Goal: Check status: Check status

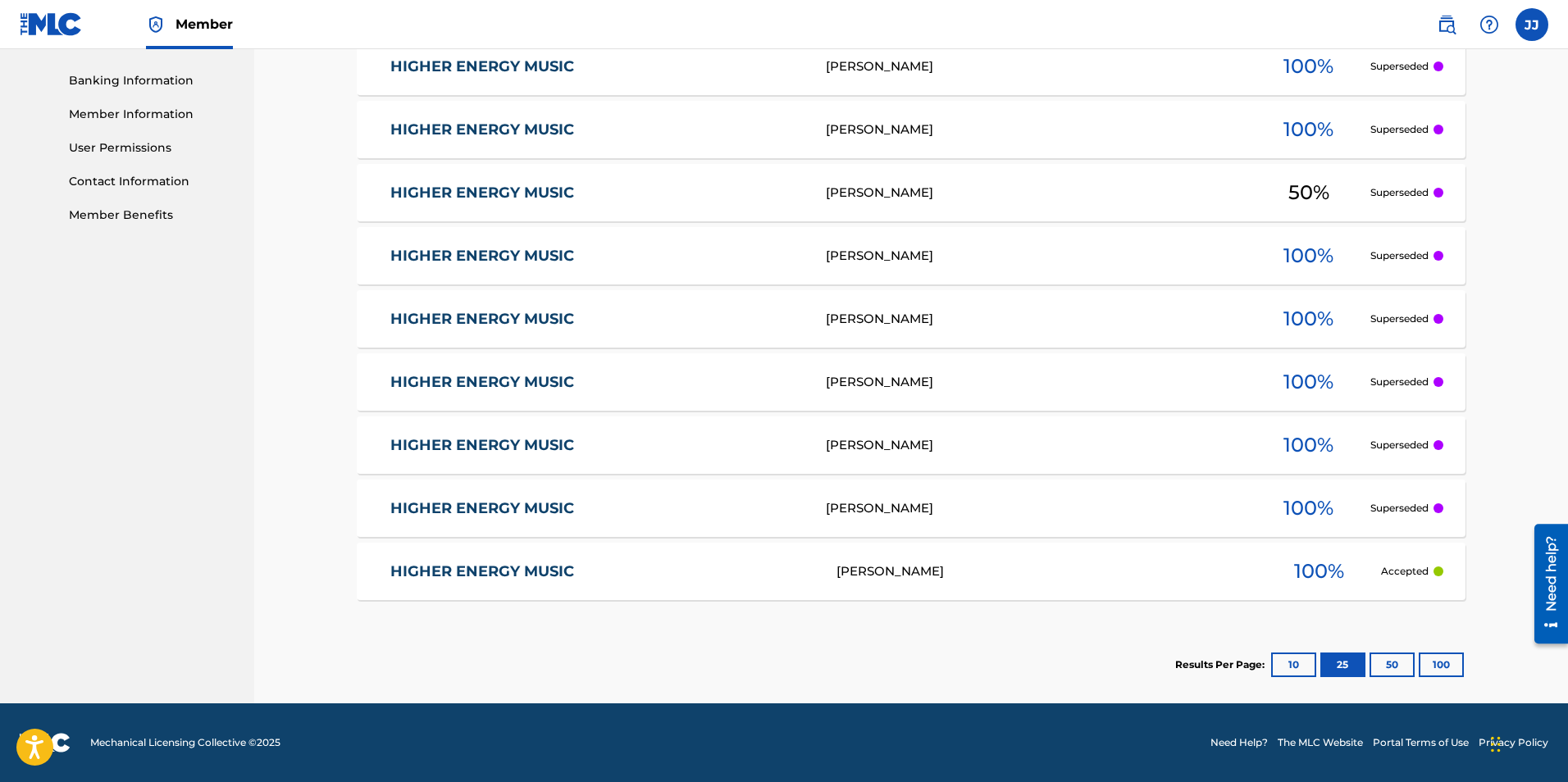
scroll to position [276, 0]
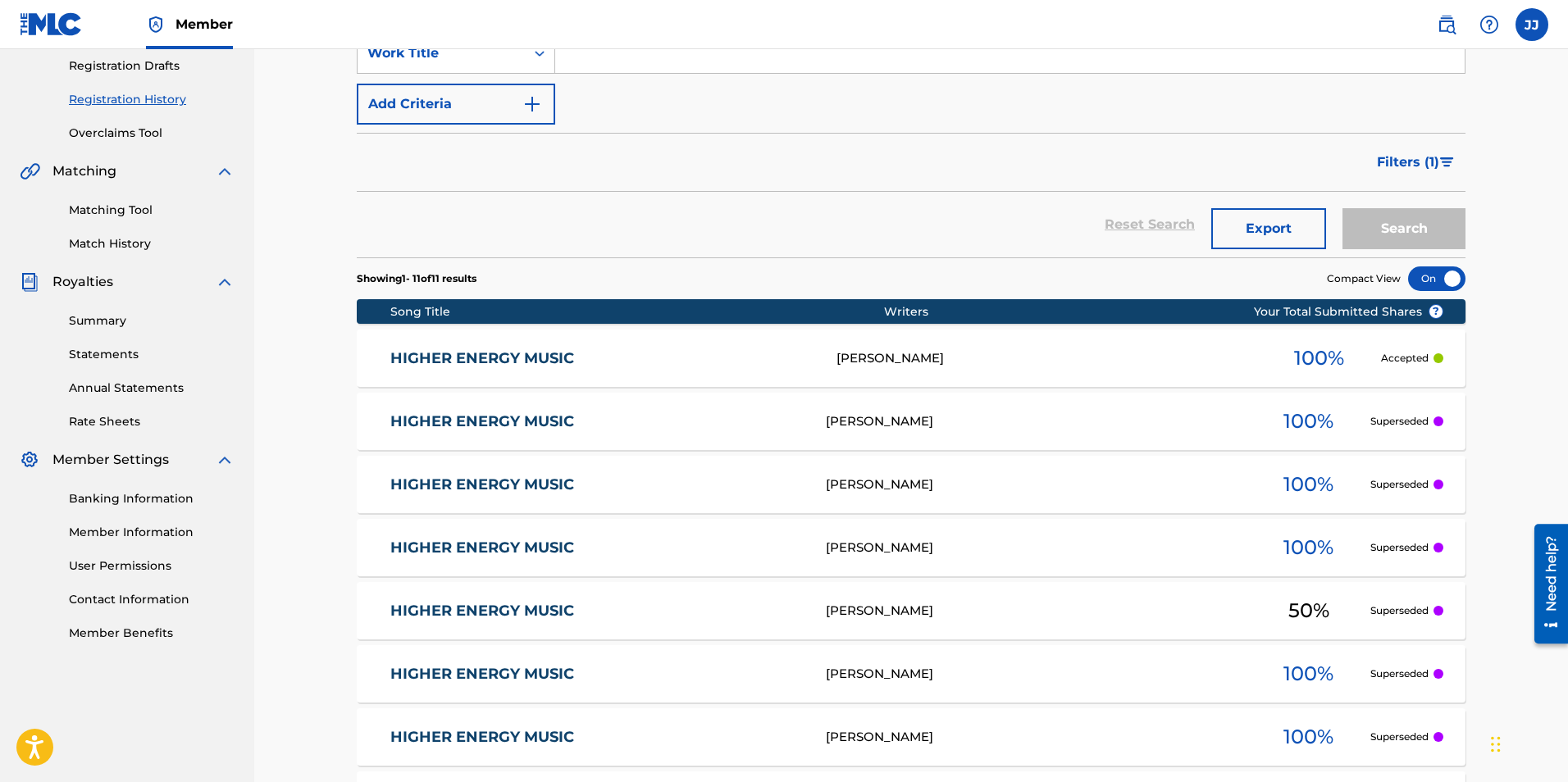
click at [497, 356] on link "HIGHER ENERGY MUSIC" at bounding box center [602, 358] width 425 height 18
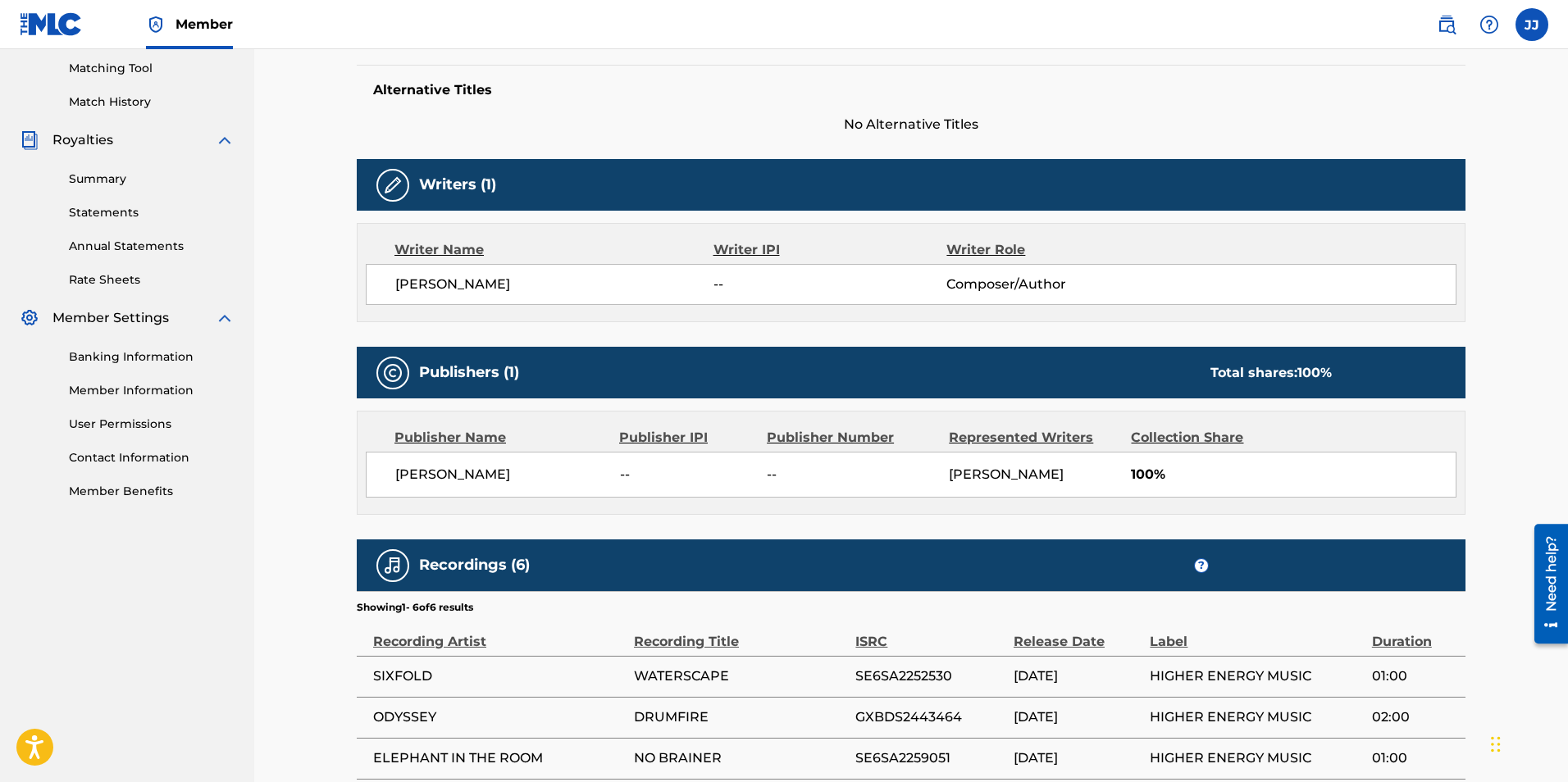
scroll to position [683, 0]
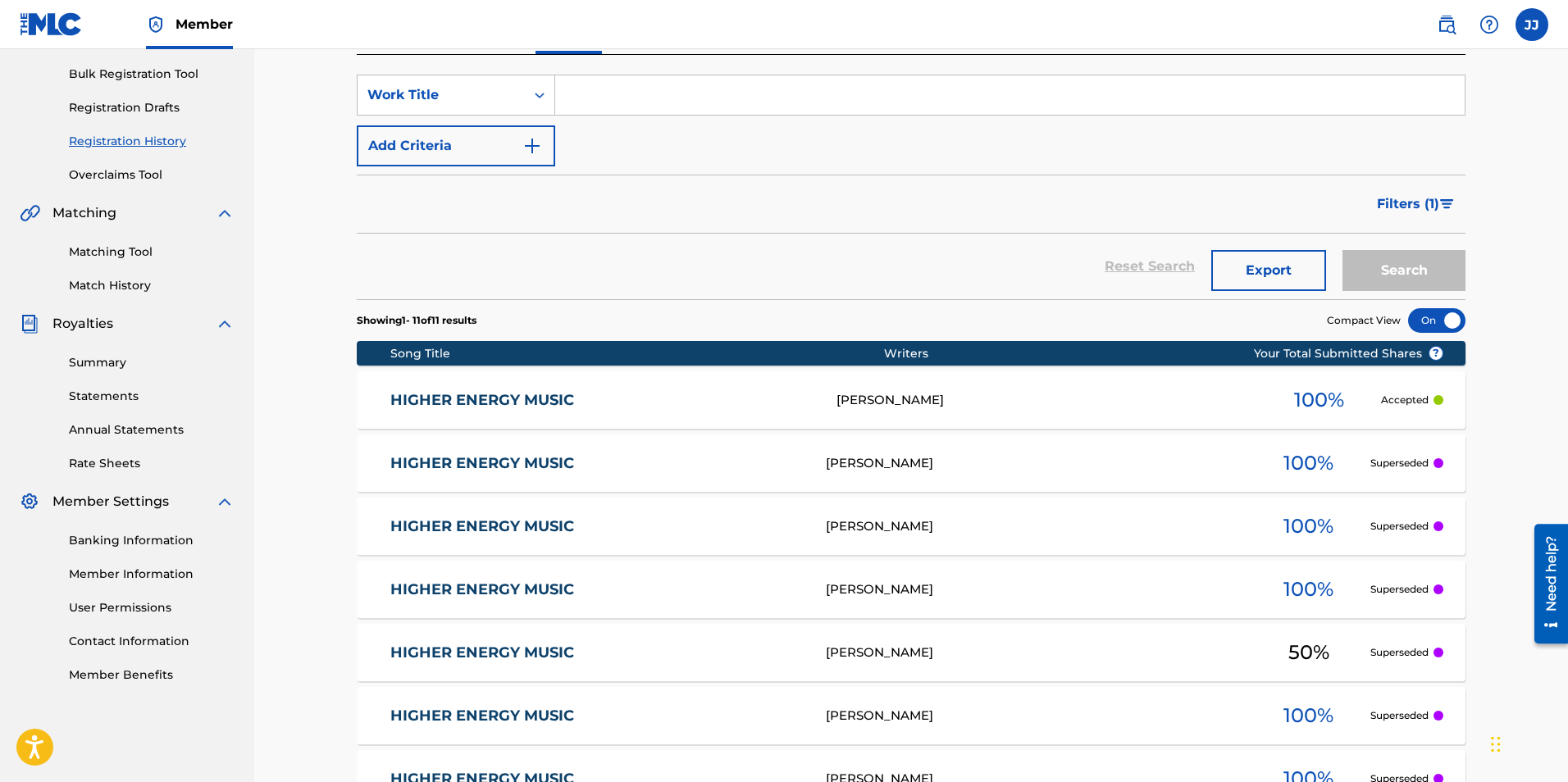
scroll to position [695, 0]
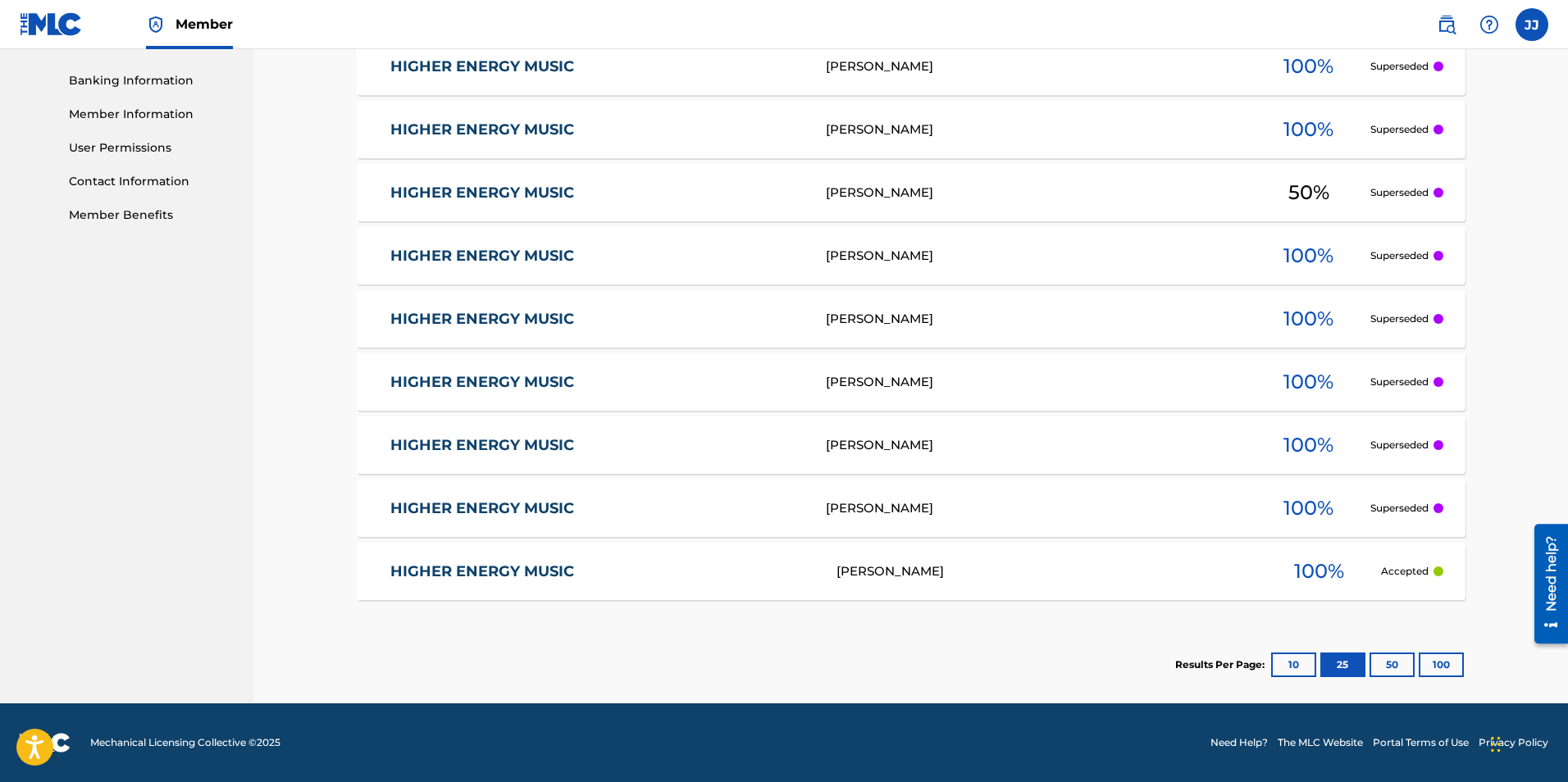
click at [532, 564] on link "HIGHER ENERGY MUSIC" at bounding box center [602, 571] width 425 height 18
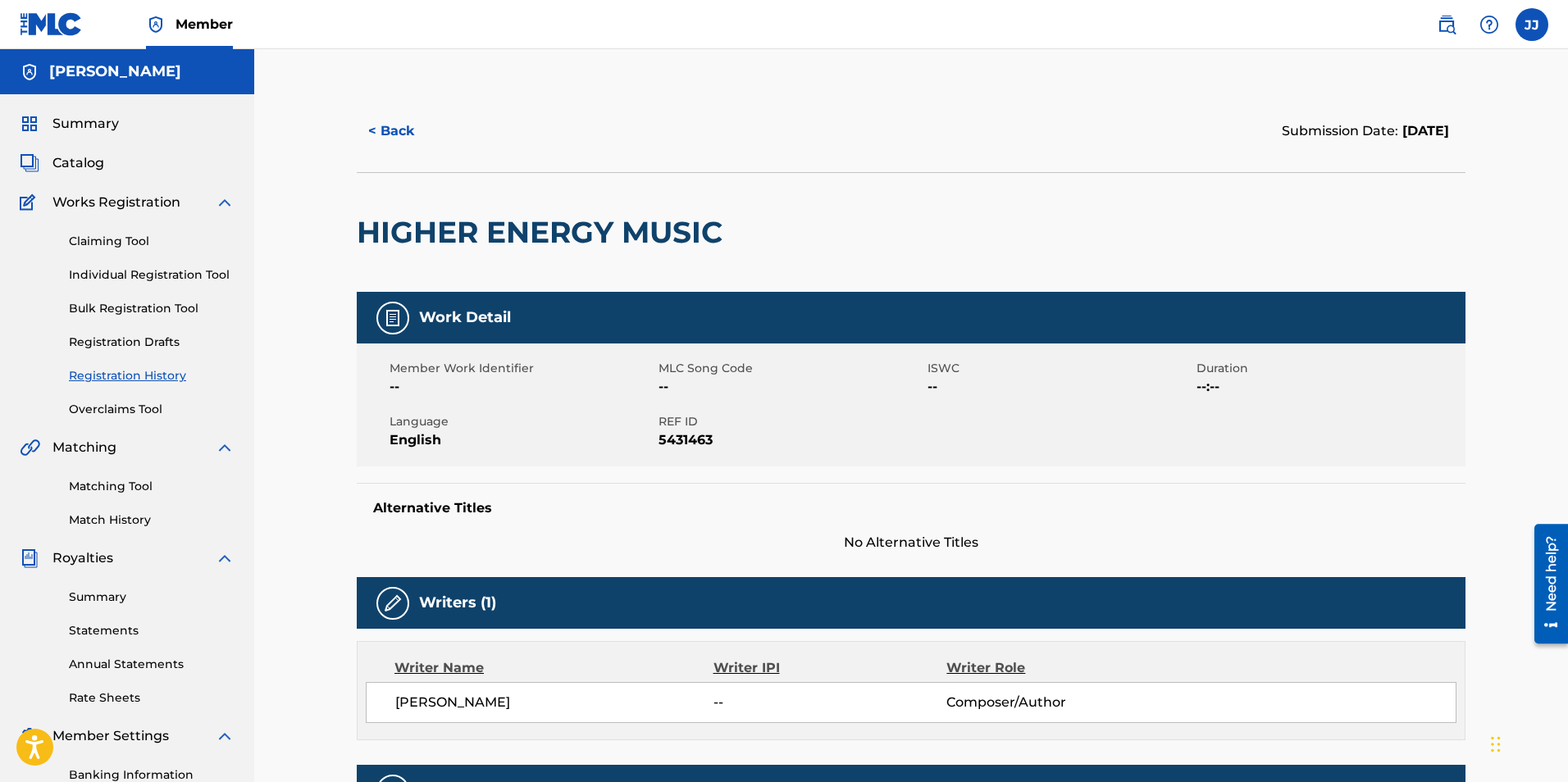
scroll to position [724, 0]
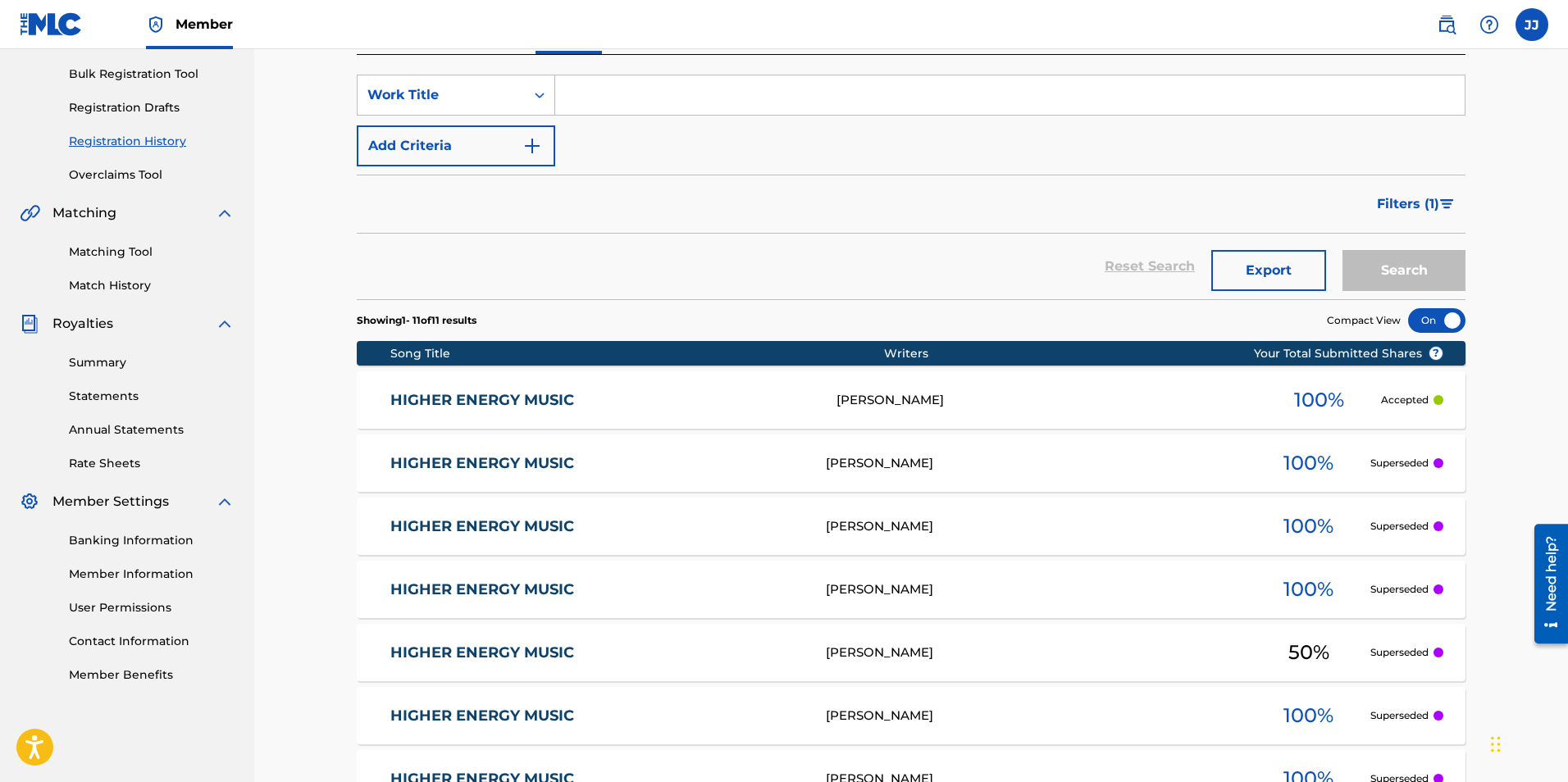
scroll to position [695, 0]
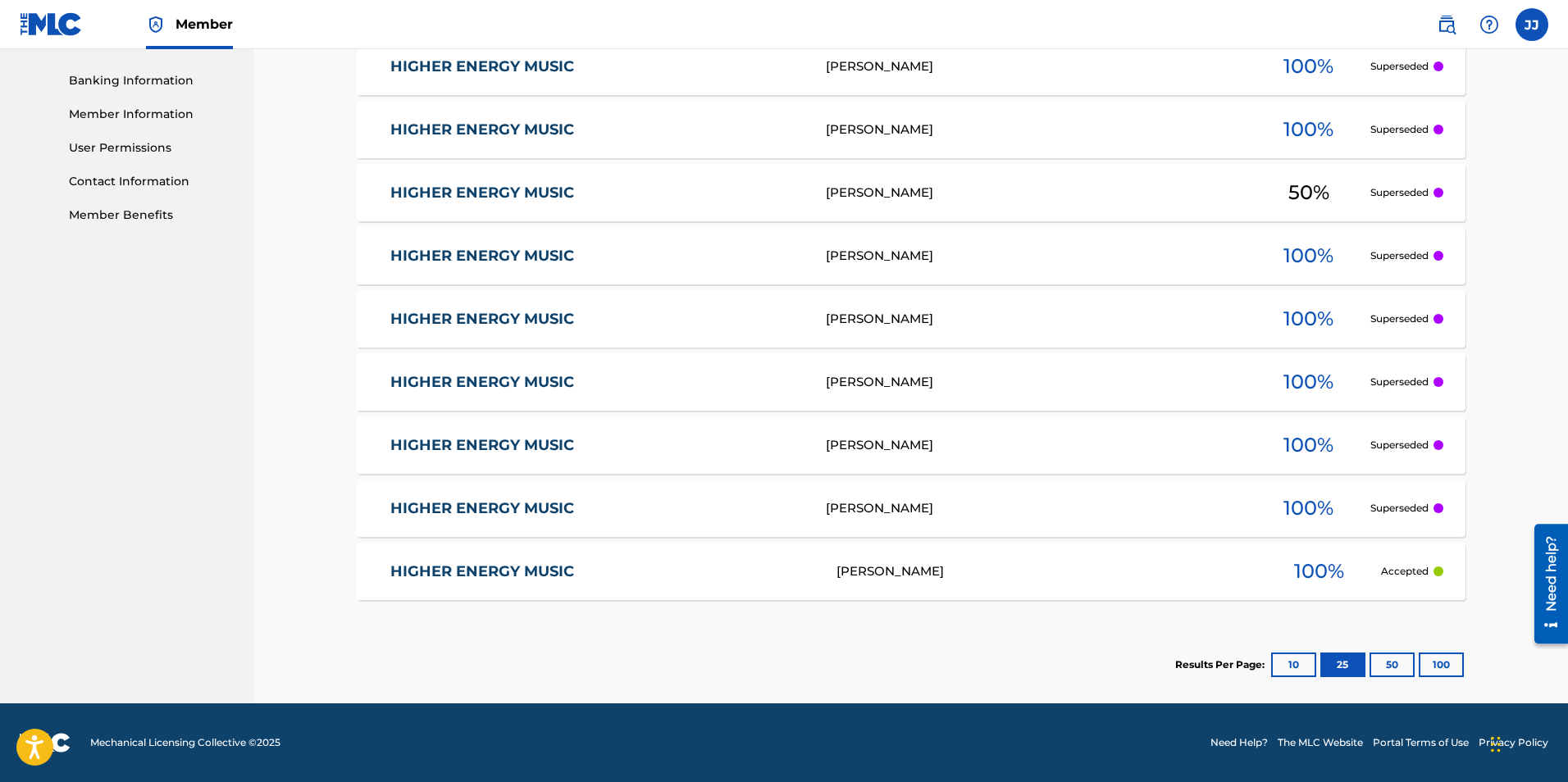
click at [1298, 667] on button "10" at bounding box center [1293, 664] width 45 height 24
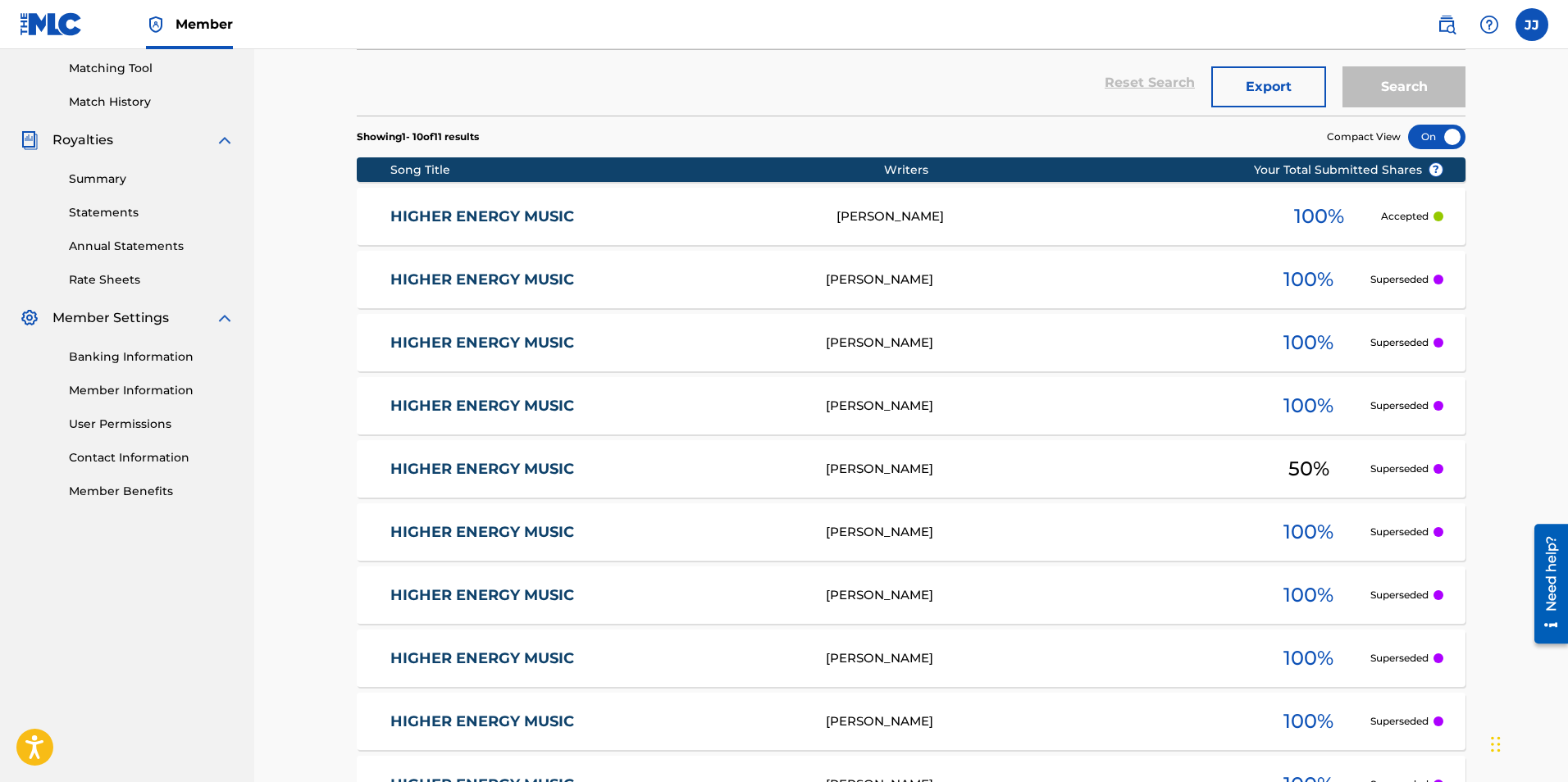
scroll to position [0, 0]
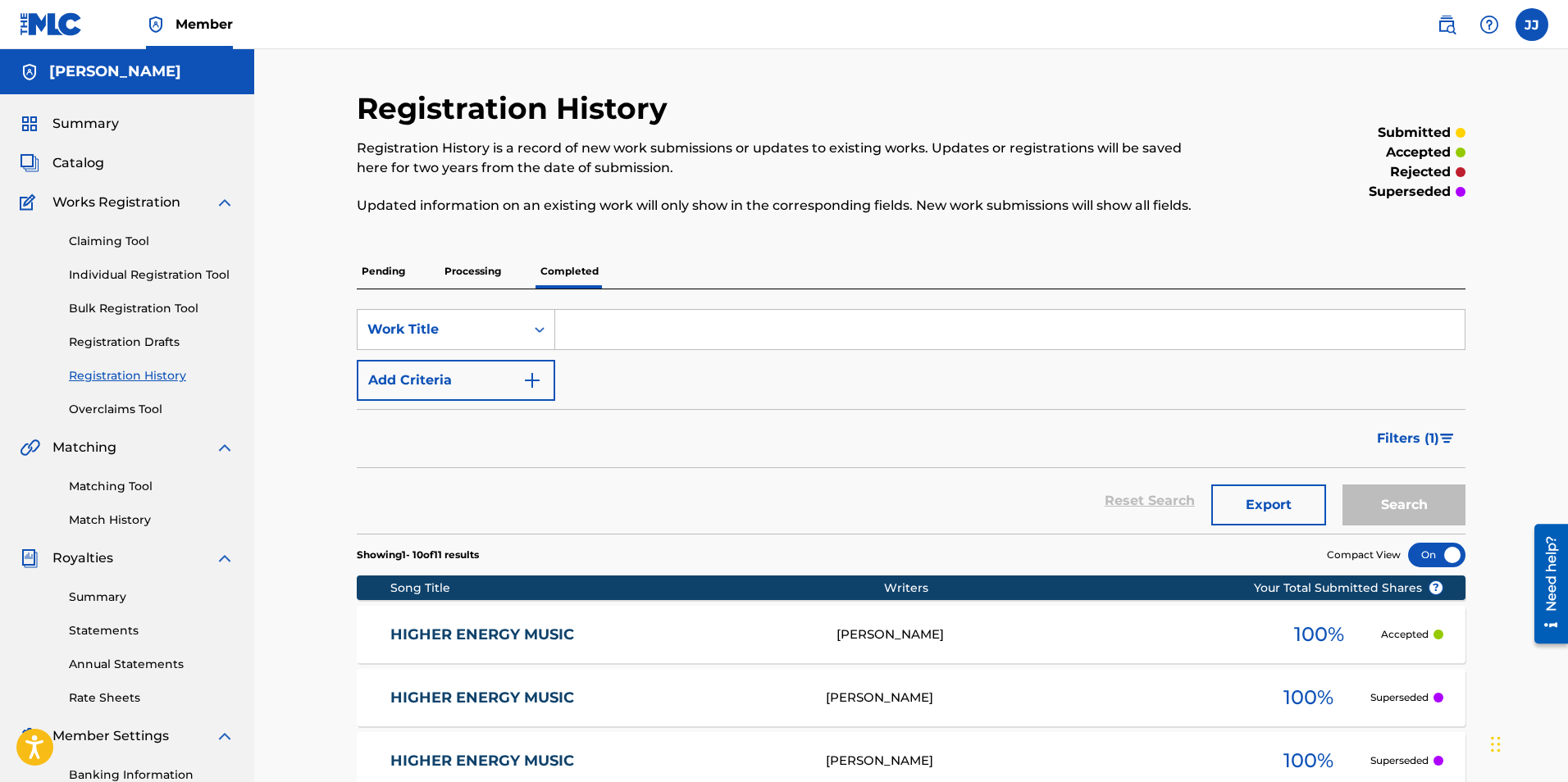
click at [220, 204] on img at bounding box center [224, 202] width 19 height 19
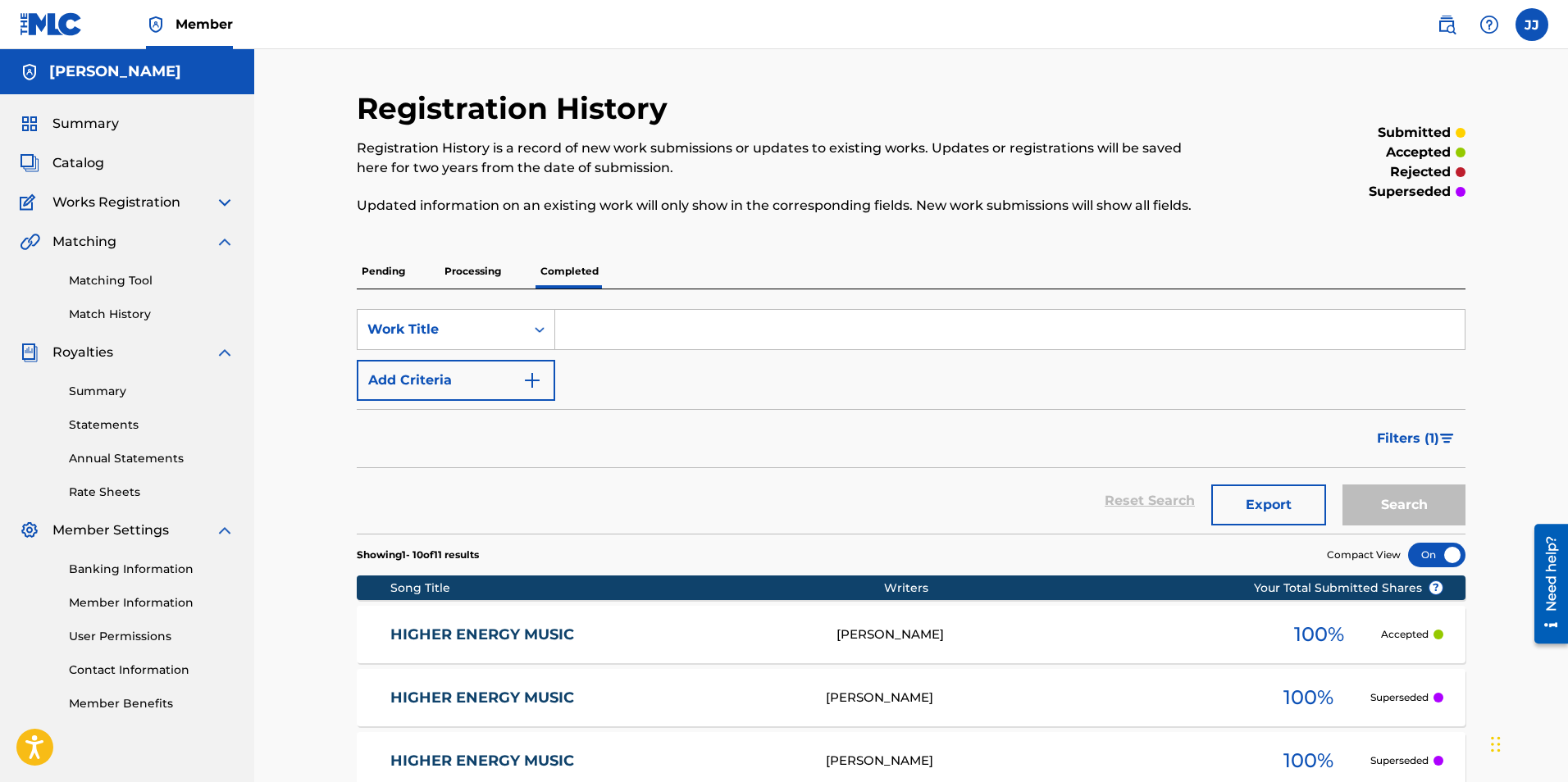
click at [220, 204] on img at bounding box center [224, 202] width 19 height 19
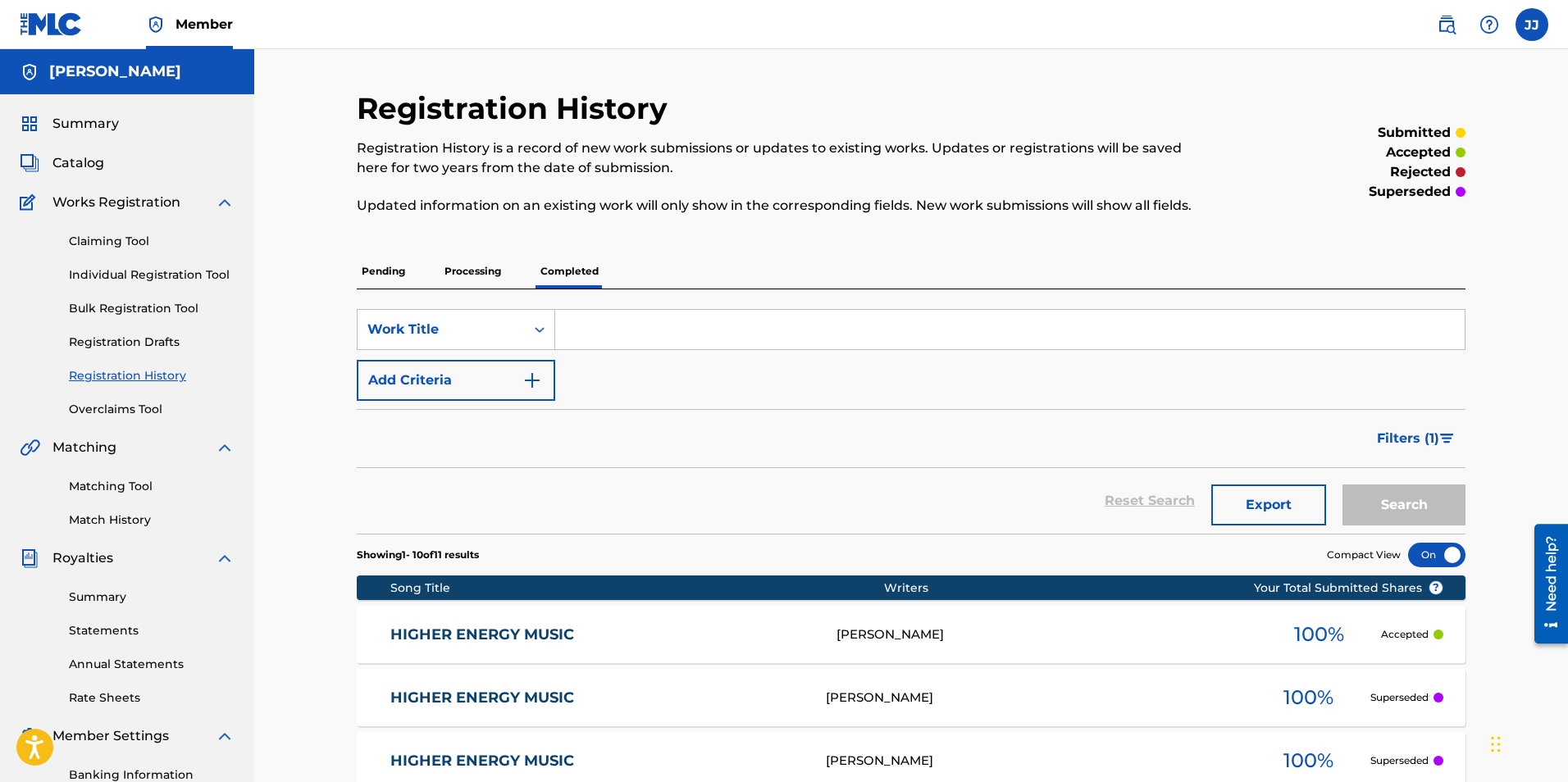
click at [222, 206] on img at bounding box center [224, 202] width 19 height 19
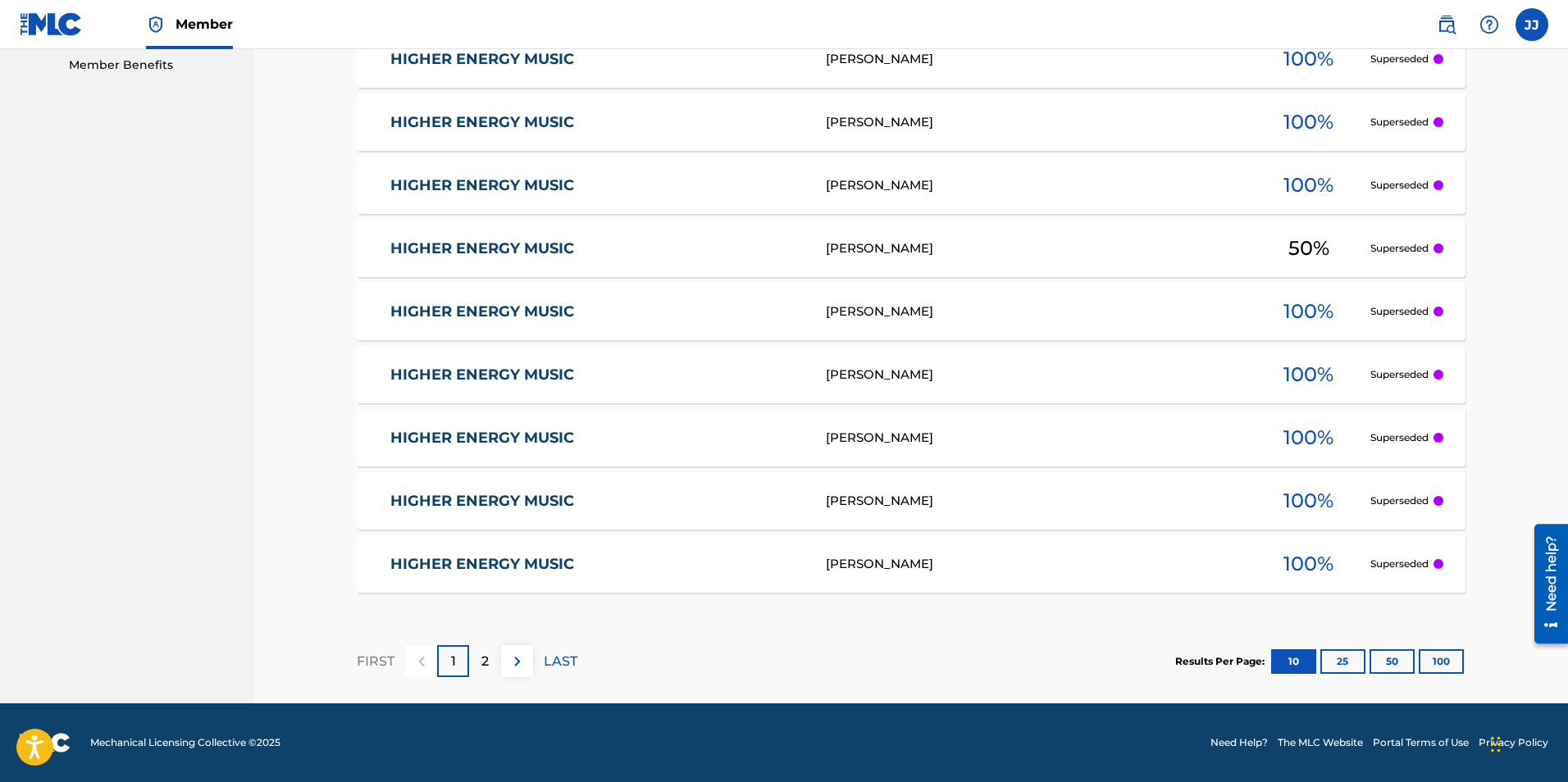
scroll to position [221, 0]
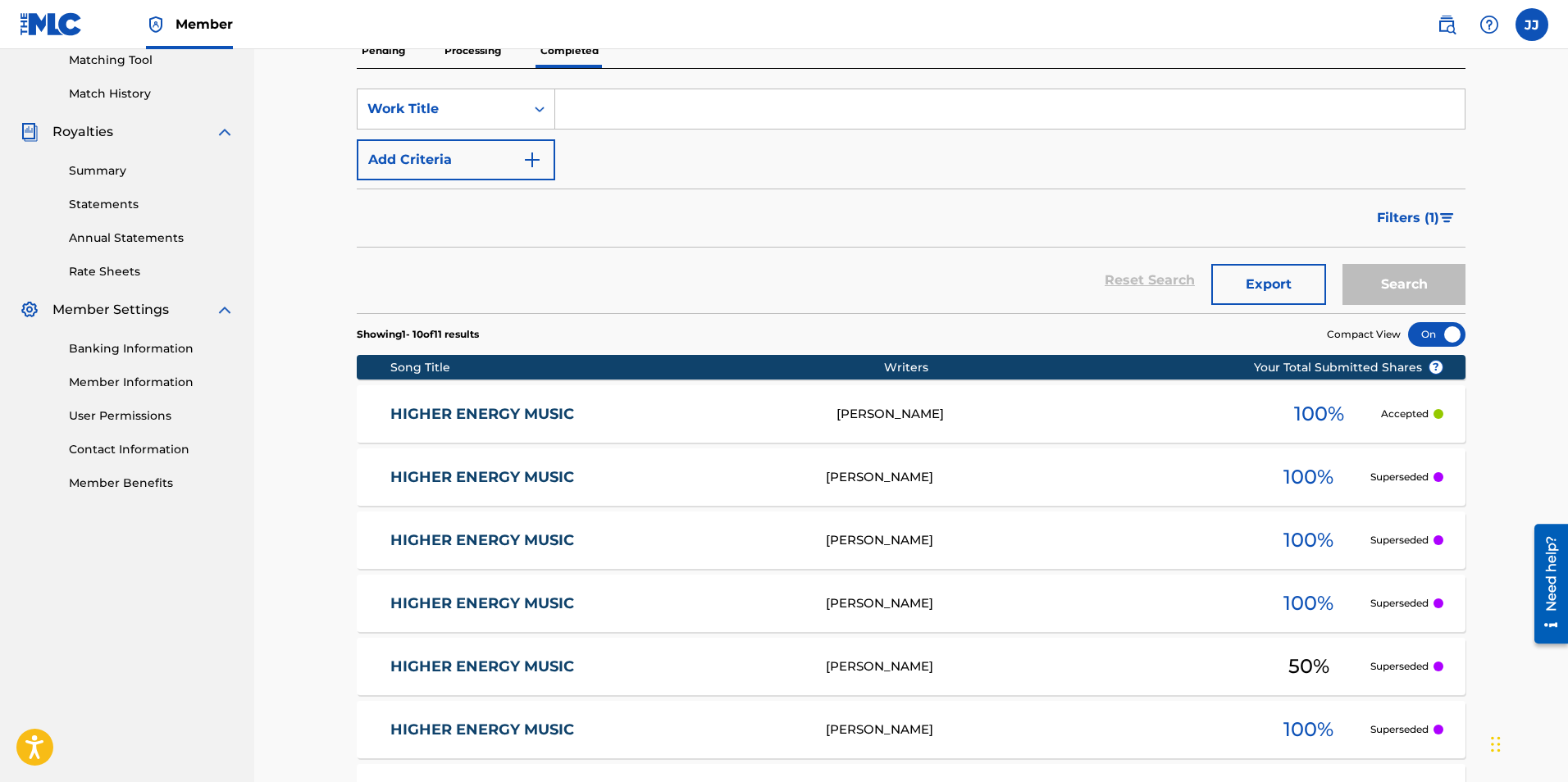
click at [102, 161] on div "Summary Statements Annual Statements Rate Sheets" at bounding box center [126, 211] width 215 height 139
click at [102, 166] on link "Summary" at bounding box center [152, 171] width 165 height 17
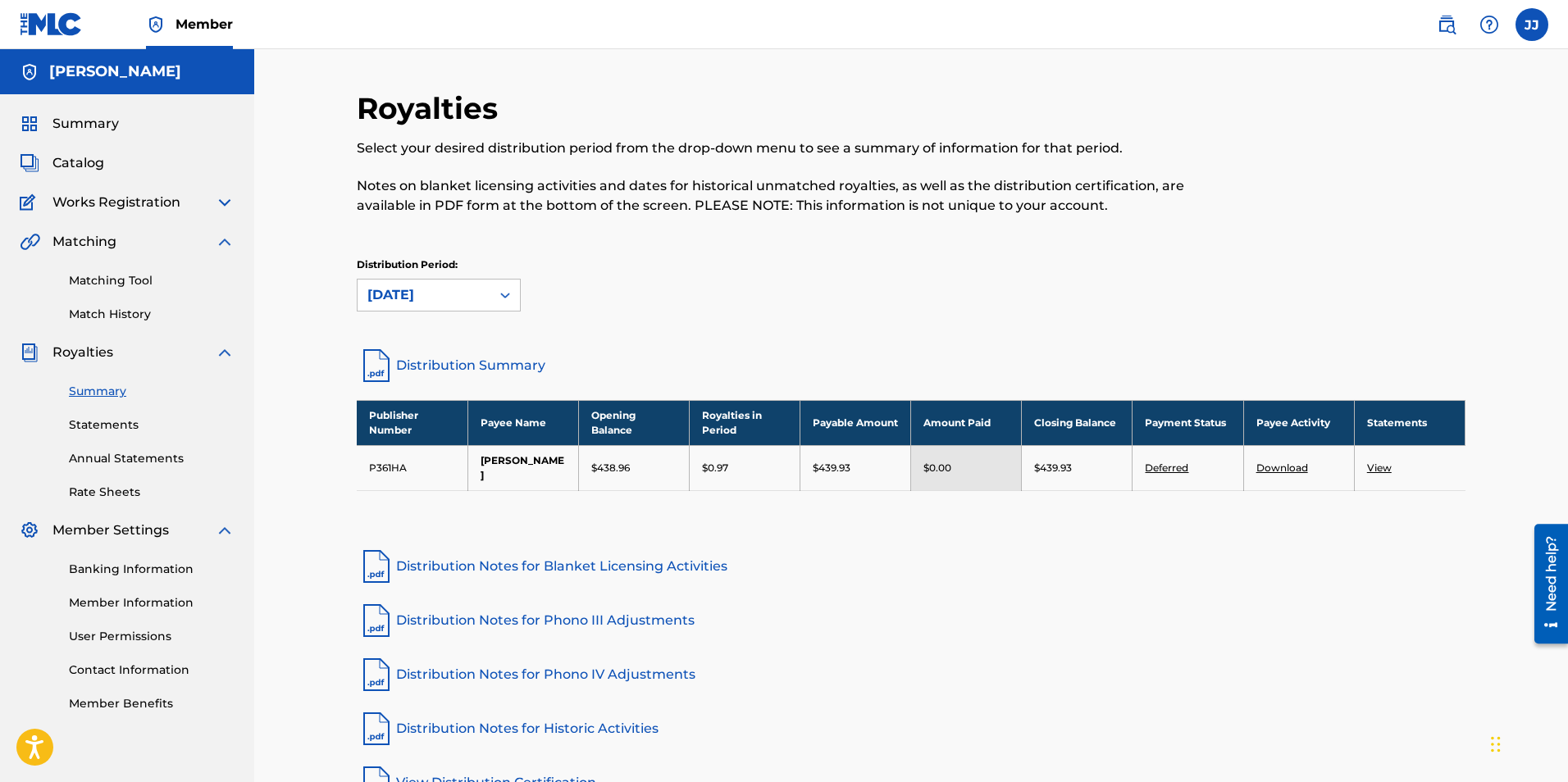
click at [222, 354] on img at bounding box center [224, 353] width 19 height 19
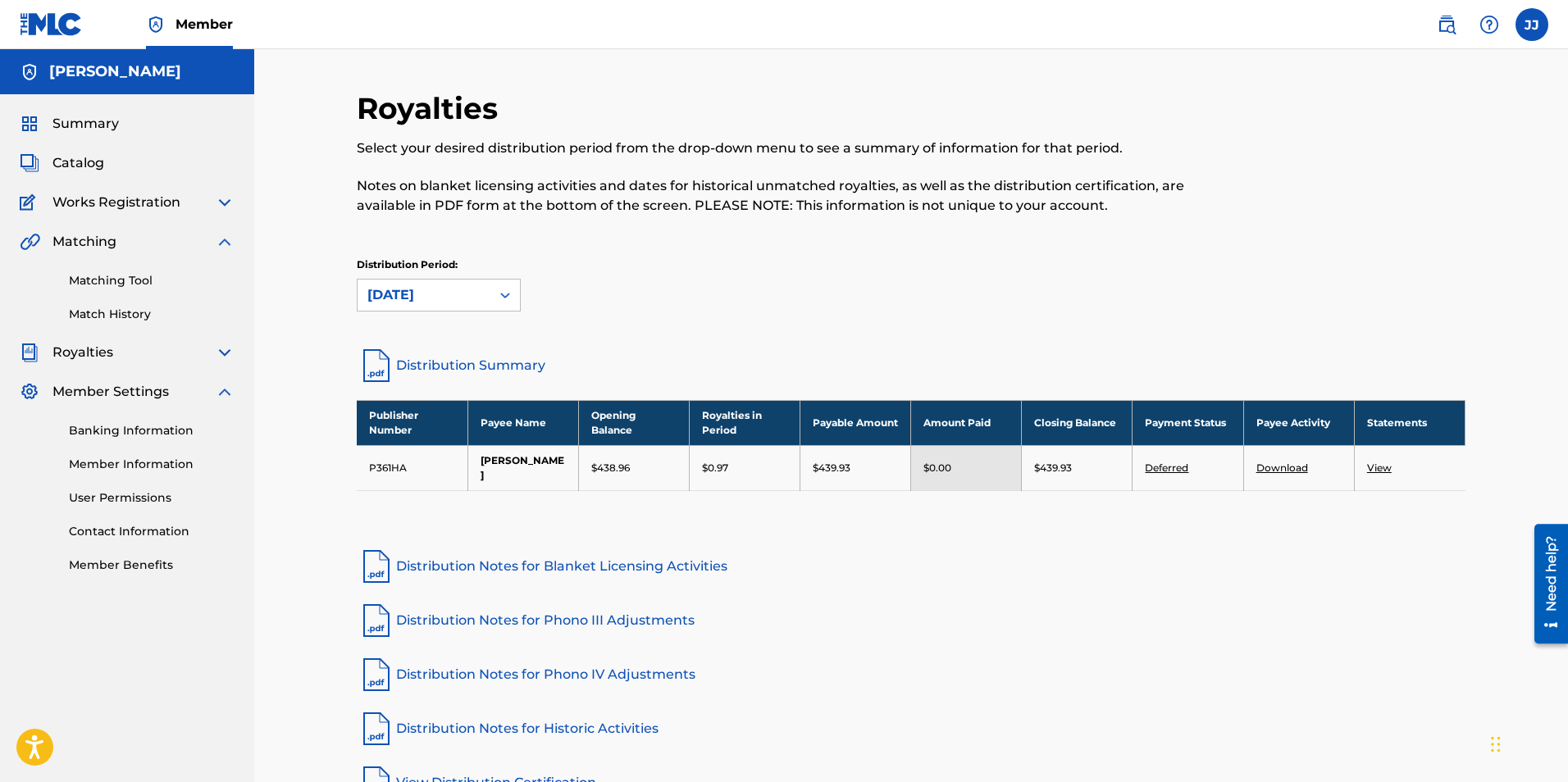
click at [225, 387] on img at bounding box center [224, 391] width 19 height 19
click at [224, 236] on img at bounding box center [224, 242] width 19 height 19
